Goal: Information Seeking & Learning: Check status

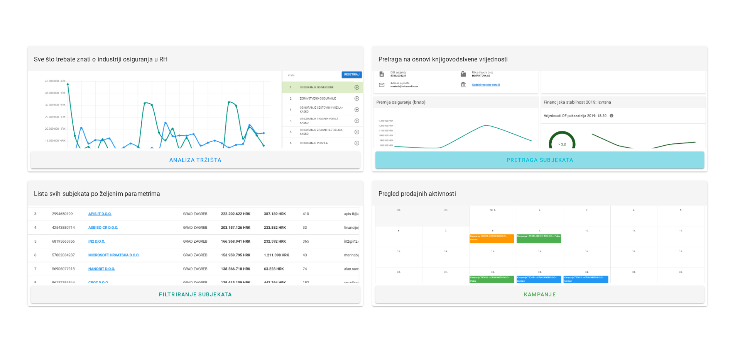
click at [540, 156] on link "Pretraga subjekata" at bounding box center [540, 159] width 329 height 17
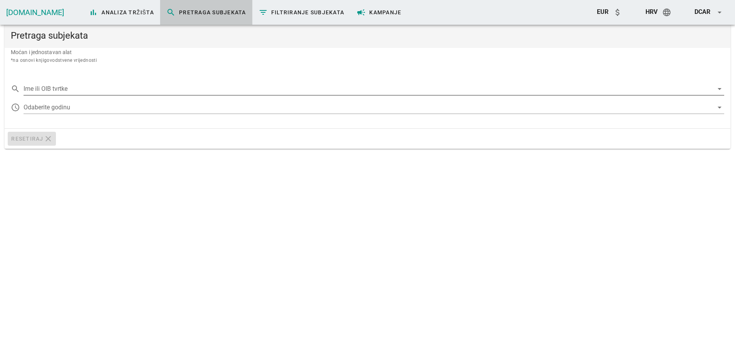
click at [76, 89] on input "Ime ili OIB tvrtke" at bounding box center [369, 89] width 690 height 12
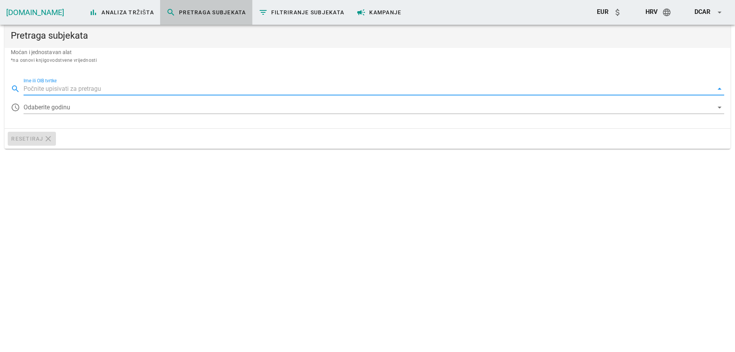
paste input "IMD PROFIL [PERSON_NAME] d.o.o"
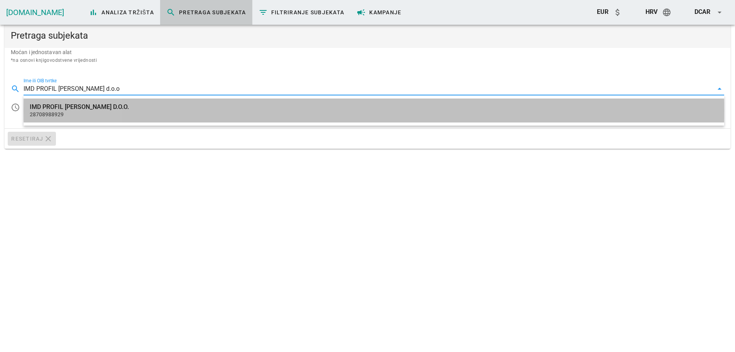
click at [61, 107] on div "IMD PROFIL [PERSON_NAME] D.O.O." at bounding box center [374, 106] width 689 height 7
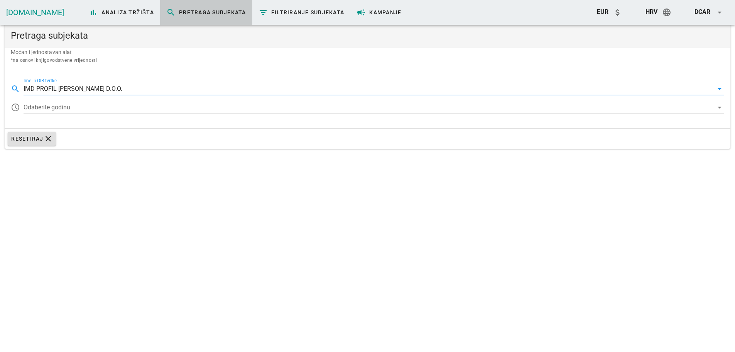
type input "IMD PROFIL [PERSON_NAME] D.O.O."
click at [61, 107] on div at bounding box center [369, 107] width 690 height 12
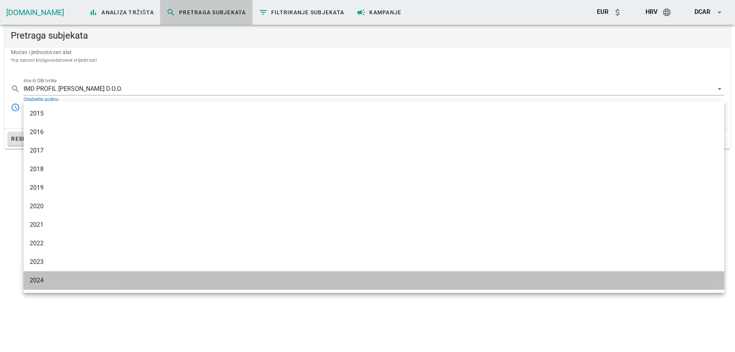
click at [50, 279] on div "2024" at bounding box center [374, 279] width 689 height 7
